Goal: Task Accomplishment & Management: Complete application form

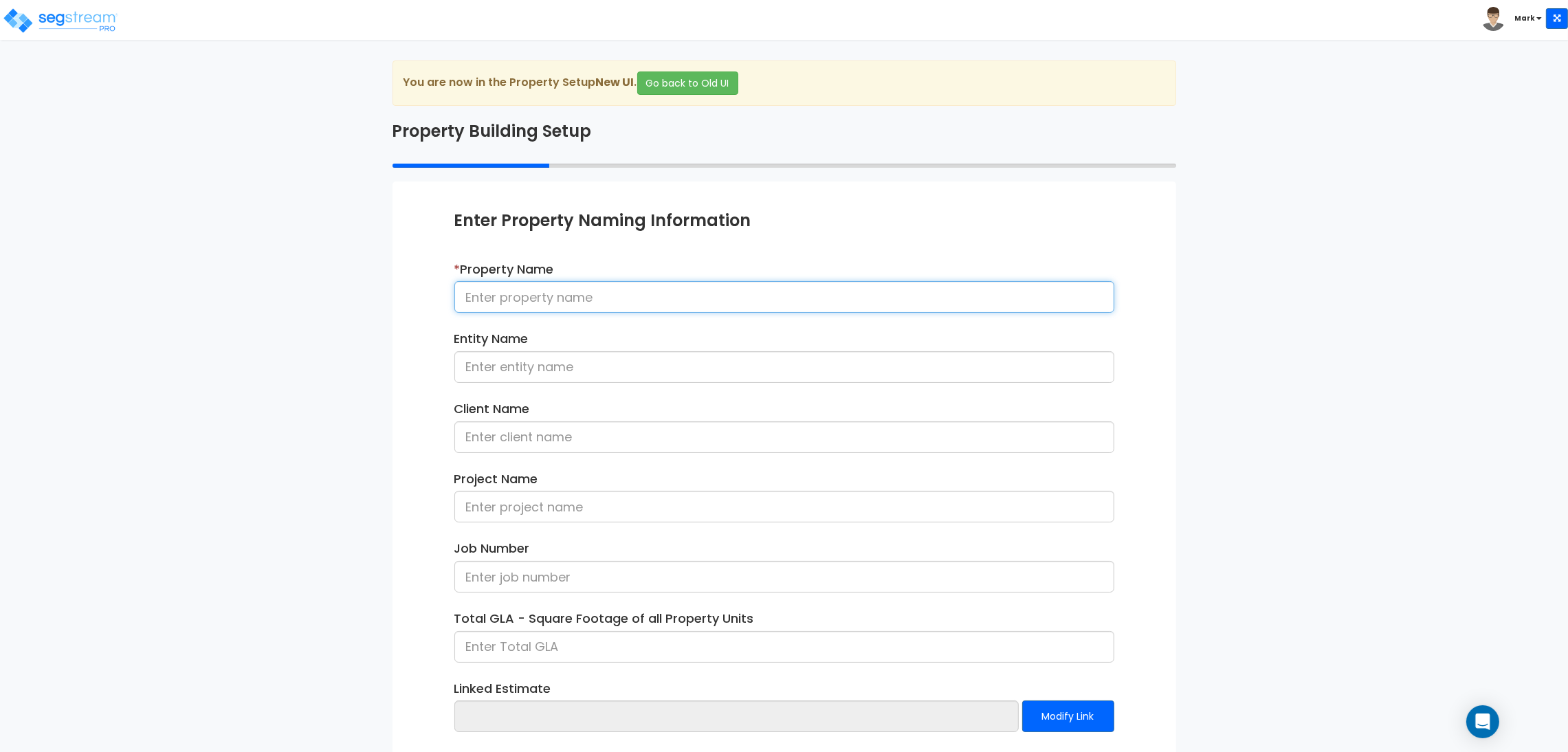
click at [565, 309] on input at bounding box center [784, 297] width 660 height 32
type input "{Cycling] Department Store Tenant -"
